Goal: Transaction & Acquisition: Download file/media

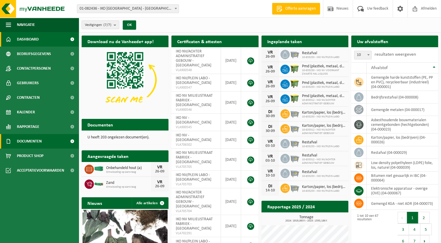
click at [46, 140] on link "Documenten" at bounding box center [39, 141] width 79 height 15
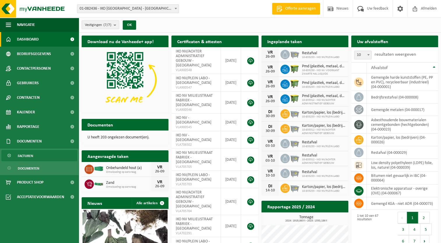
click at [45, 159] on link "Facturen" at bounding box center [39, 155] width 76 height 11
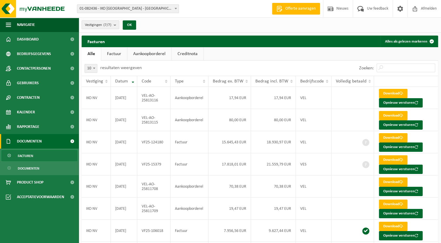
click at [117, 52] on link "Factuur" at bounding box center [114, 53] width 26 height 13
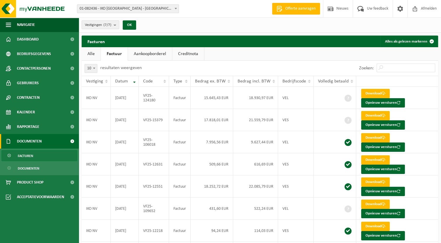
click at [154, 10] on span "01-082436 - IKO [GEOGRAPHIC_DATA] - [GEOGRAPHIC_DATA]" at bounding box center [127, 9] width 101 height 8
click at [154, 12] on span "01-082436 - IKO [GEOGRAPHIC_DATA] - [GEOGRAPHIC_DATA]" at bounding box center [127, 9] width 101 height 8
click at [375, 93] on link "Download" at bounding box center [375, 93] width 29 height 9
